Goal: Task Accomplishment & Management: Use online tool/utility

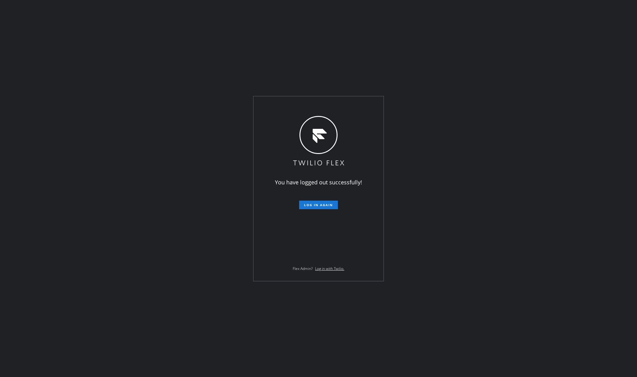
click at [60, 155] on div "You have logged out successfully! Log in again Flex Admin? Log in with Twilio." at bounding box center [318, 188] width 637 height 377
click at [313, 206] on span "Log in again" at bounding box center [318, 205] width 29 height 4
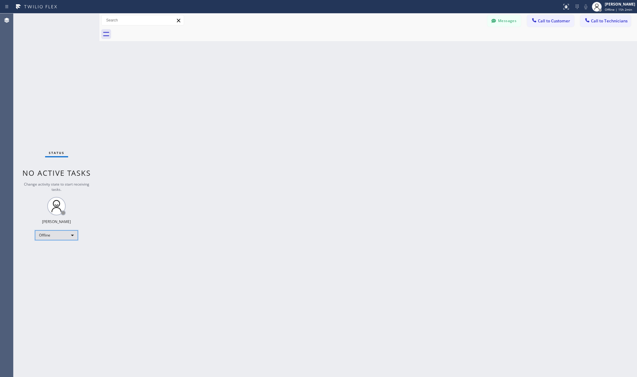
click at [58, 233] on div "Offline" at bounding box center [56, 235] width 43 height 10
click at [54, 259] on li "Unavailable" at bounding box center [55, 259] width 41 height 7
click at [181, 224] on div "Back to Dashboard Change Sender ID Customers Technicians AA Adam Arseneault 10/…" at bounding box center [367, 194] width 537 height 363
